Goal: Navigation & Orientation: Find specific page/section

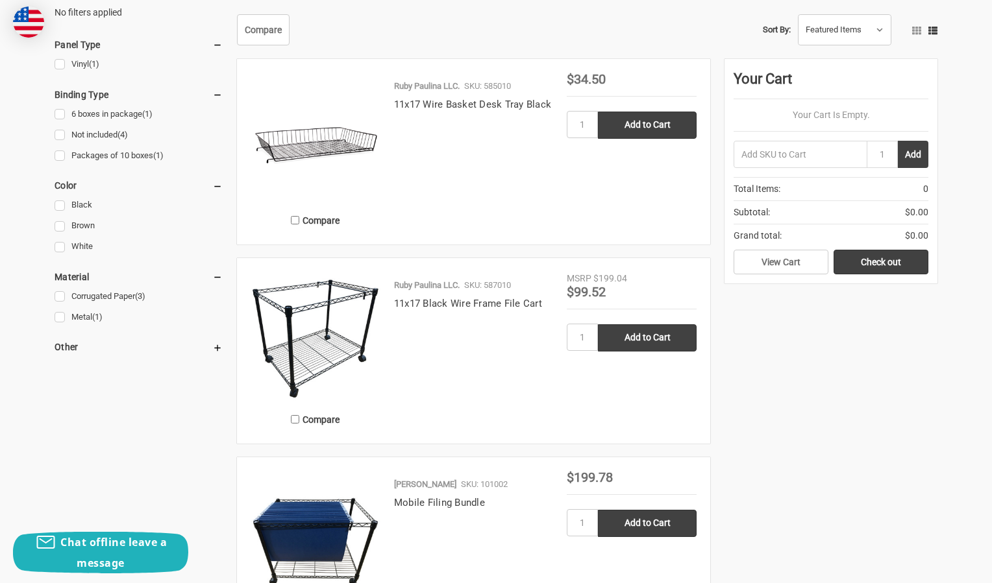
scroll to position [484, 0]
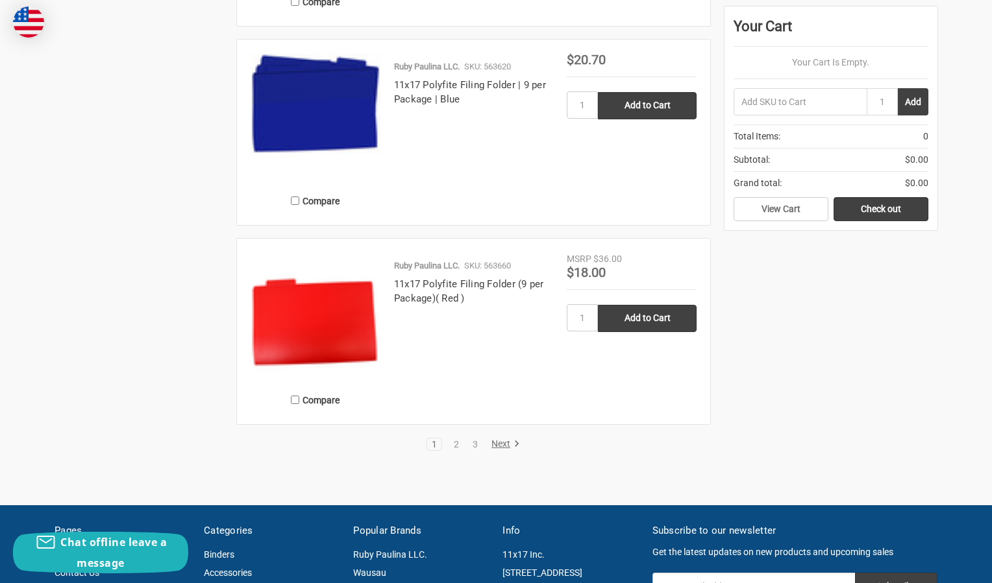
scroll to position [2590, 0]
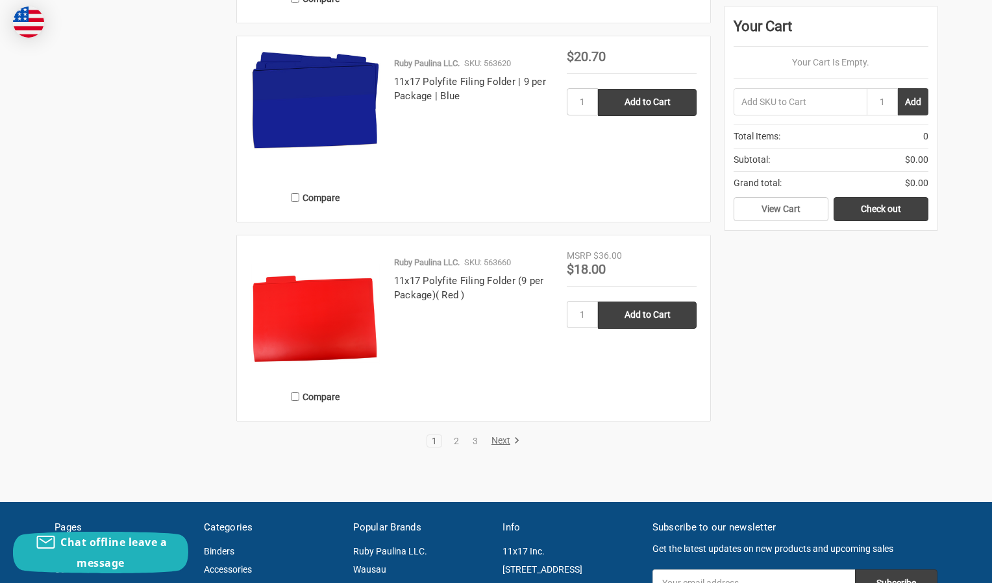
click at [500, 438] on link "Next" at bounding box center [503, 442] width 33 height 12
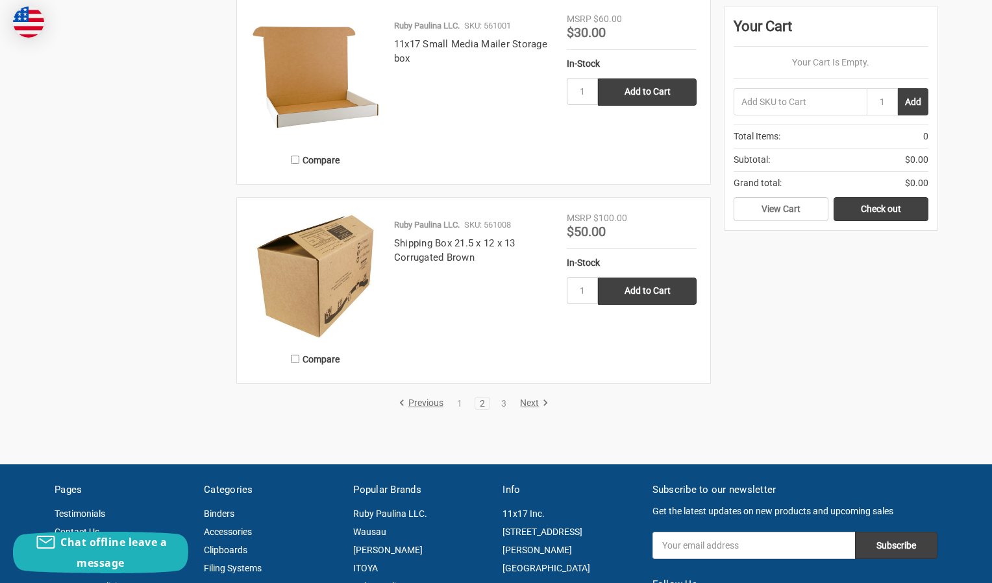
scroll to position [2549, 0]
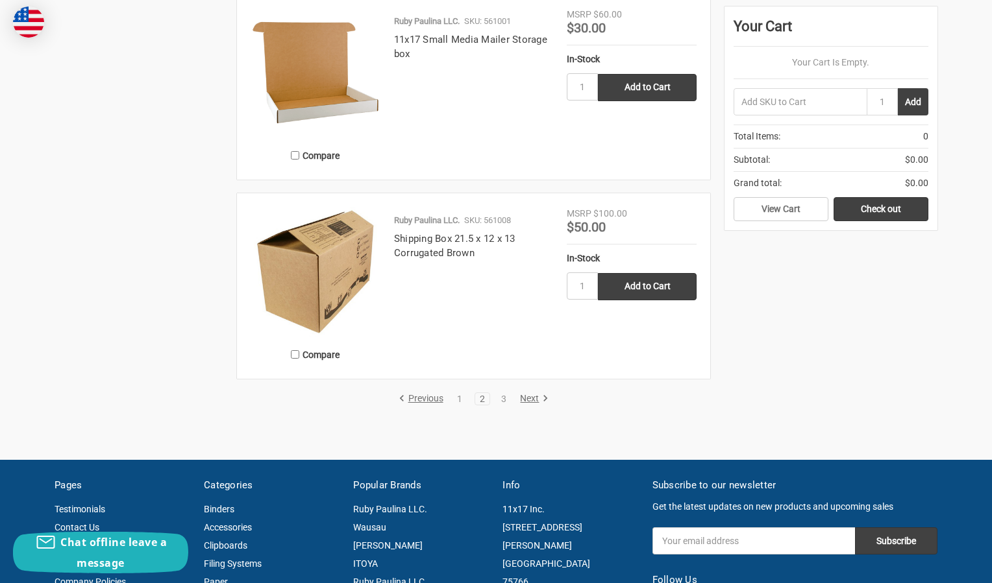
click at [532, 397] on link "Next" at bounding box center [531, 399] width 33 height 12
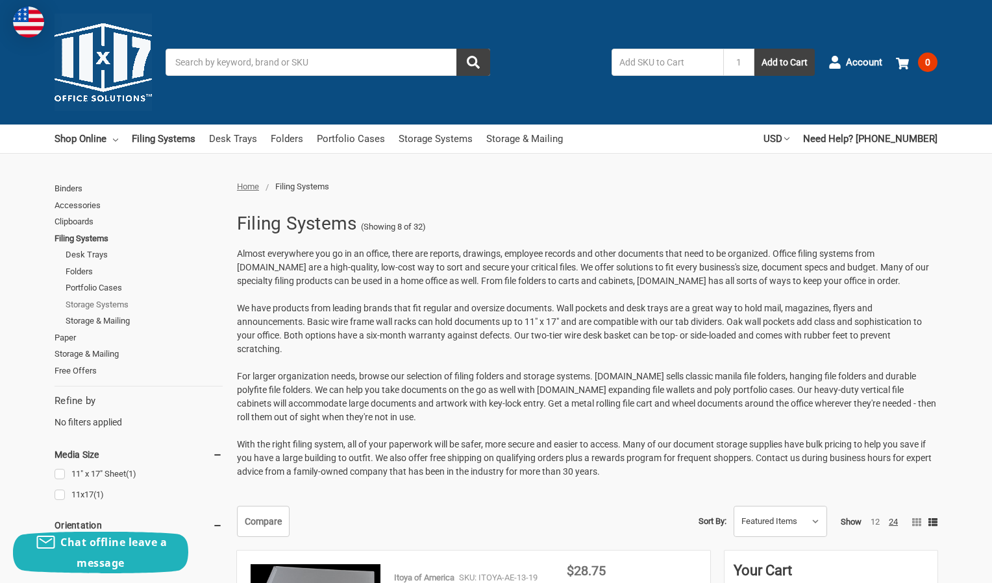
click at [125, 304] on link "Storage Systems" at bounding box center [144, 305] width 157 height 17
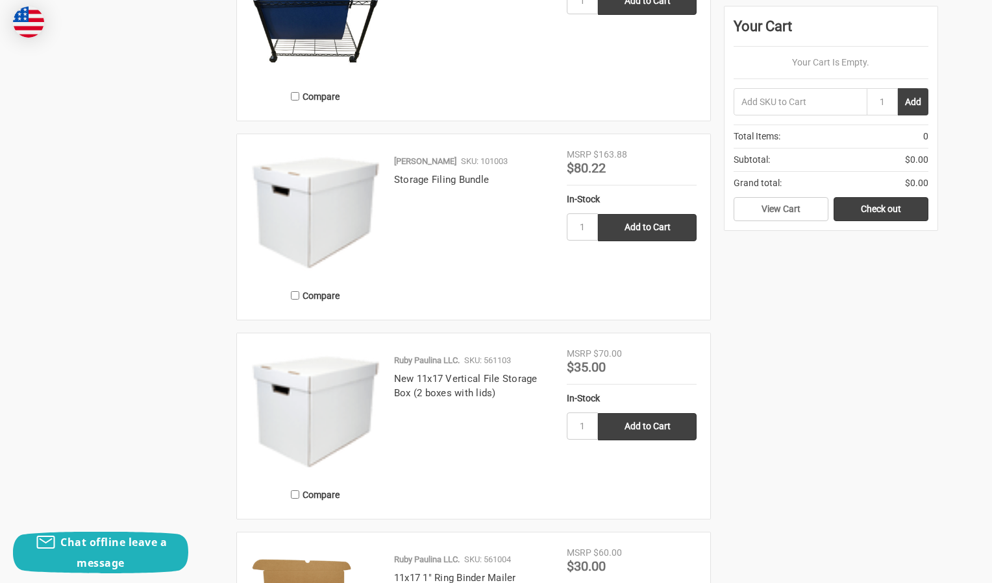
scroll to position [866, 0]
